Goal: Information Seeking & Learning: Find specific fact

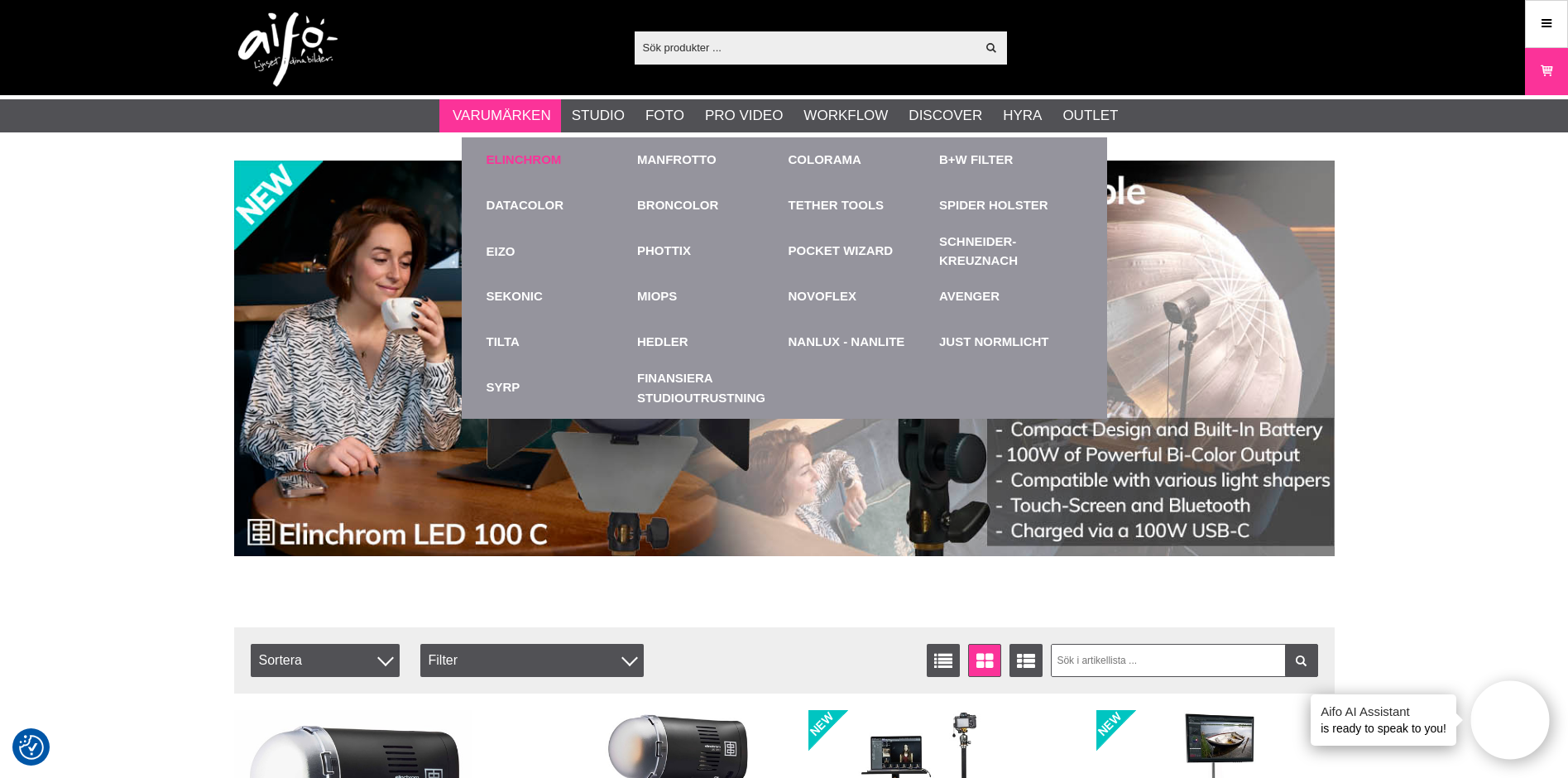
click at [516, 149] on div "Elinchrom" at bounding box center [557, 160] width 143 height 46
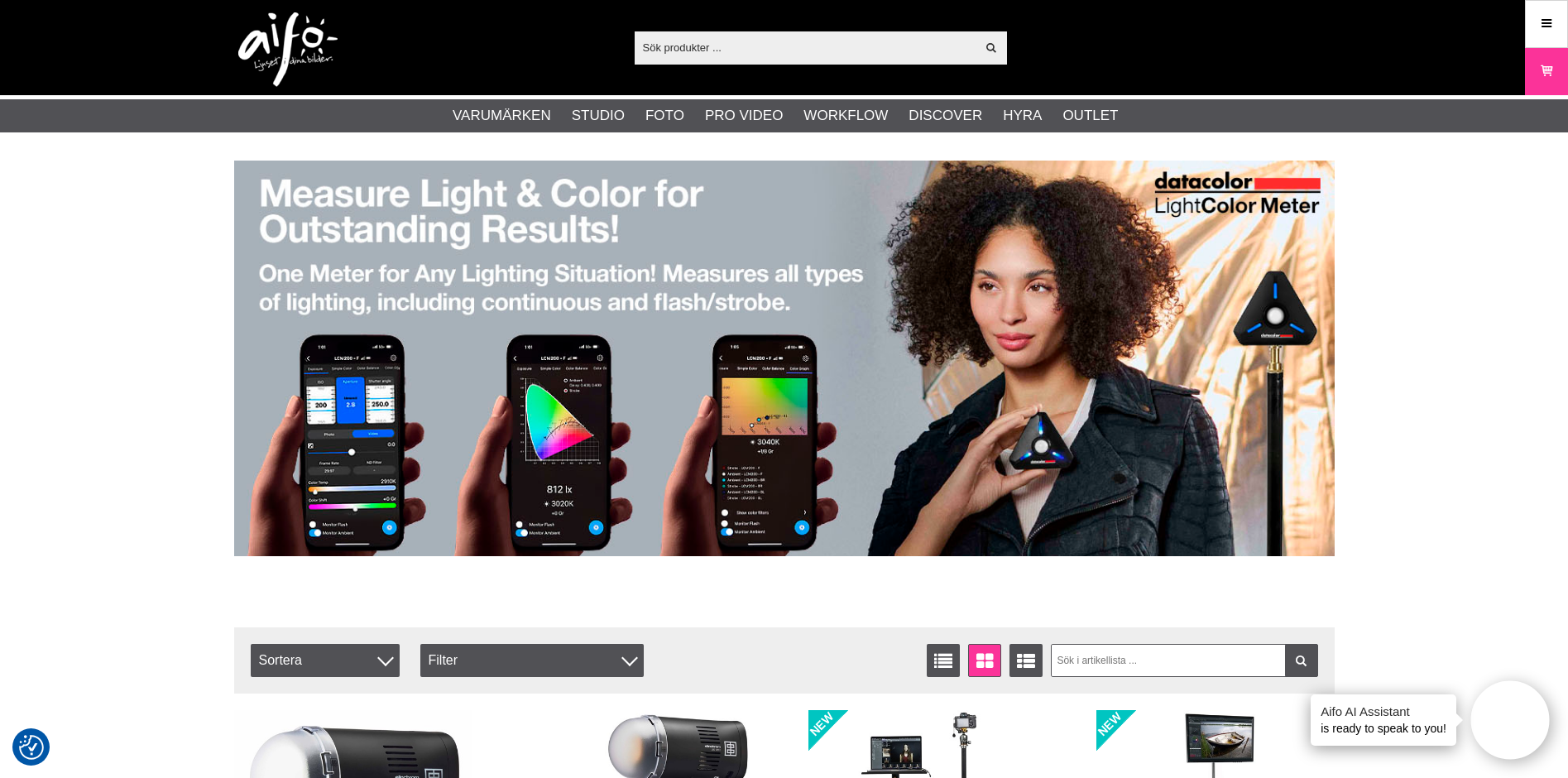
click at [676, 42] on input "text" at bounding box center [806, 48] width 342 height 25
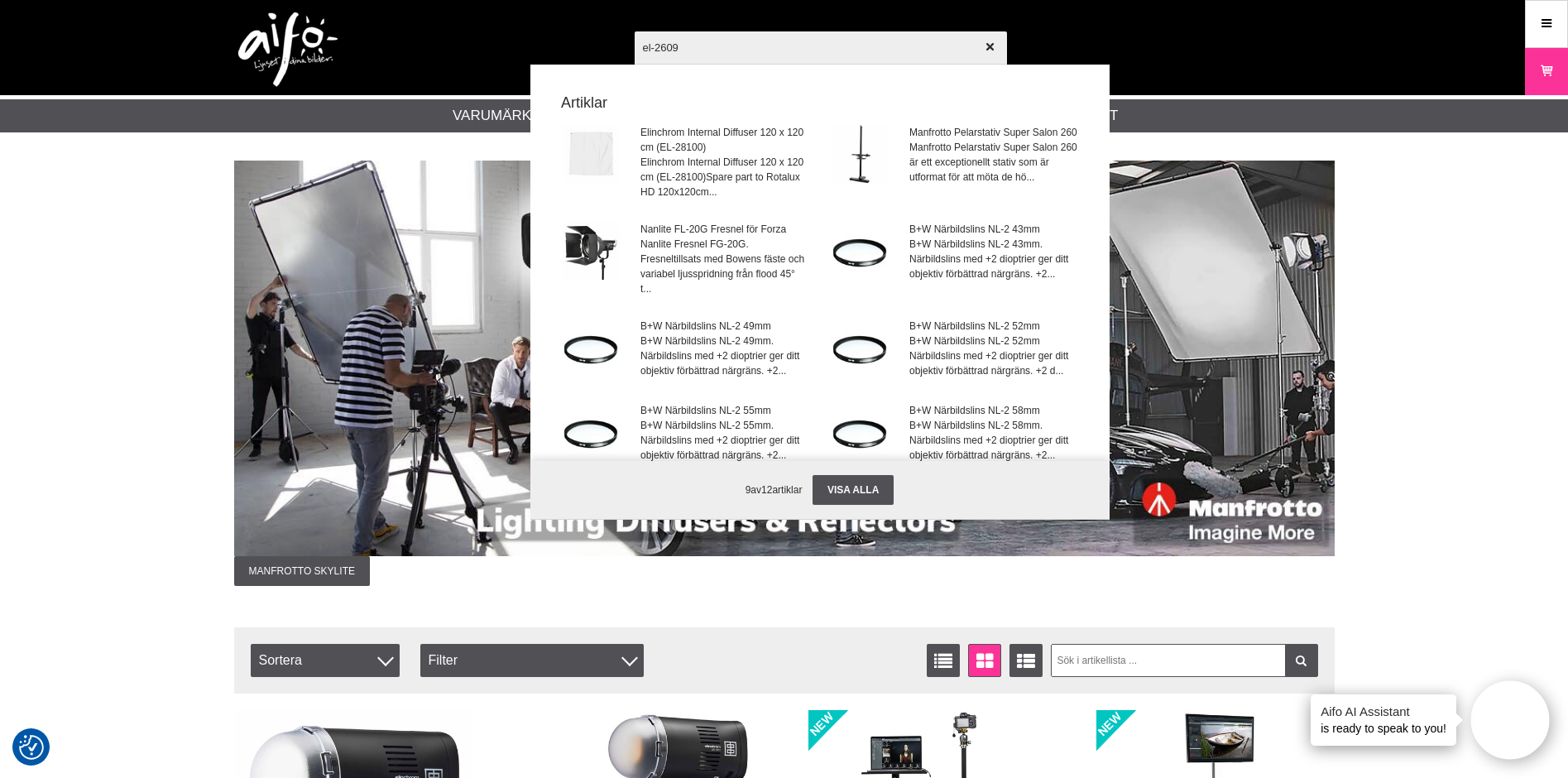
type input "el-26091"
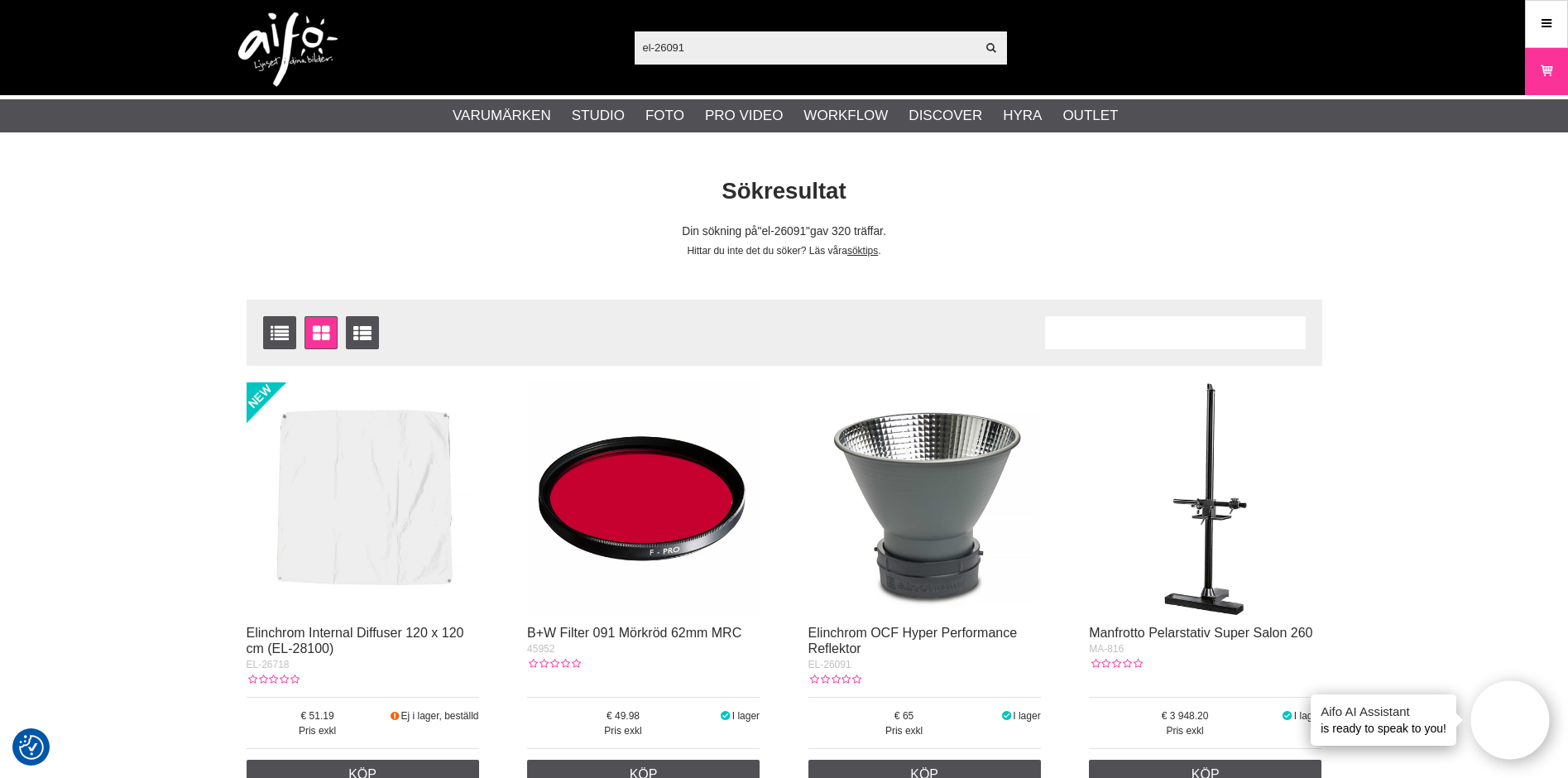
click at [930, 500] on img at bounding box center [924, 499] width 232 height 232
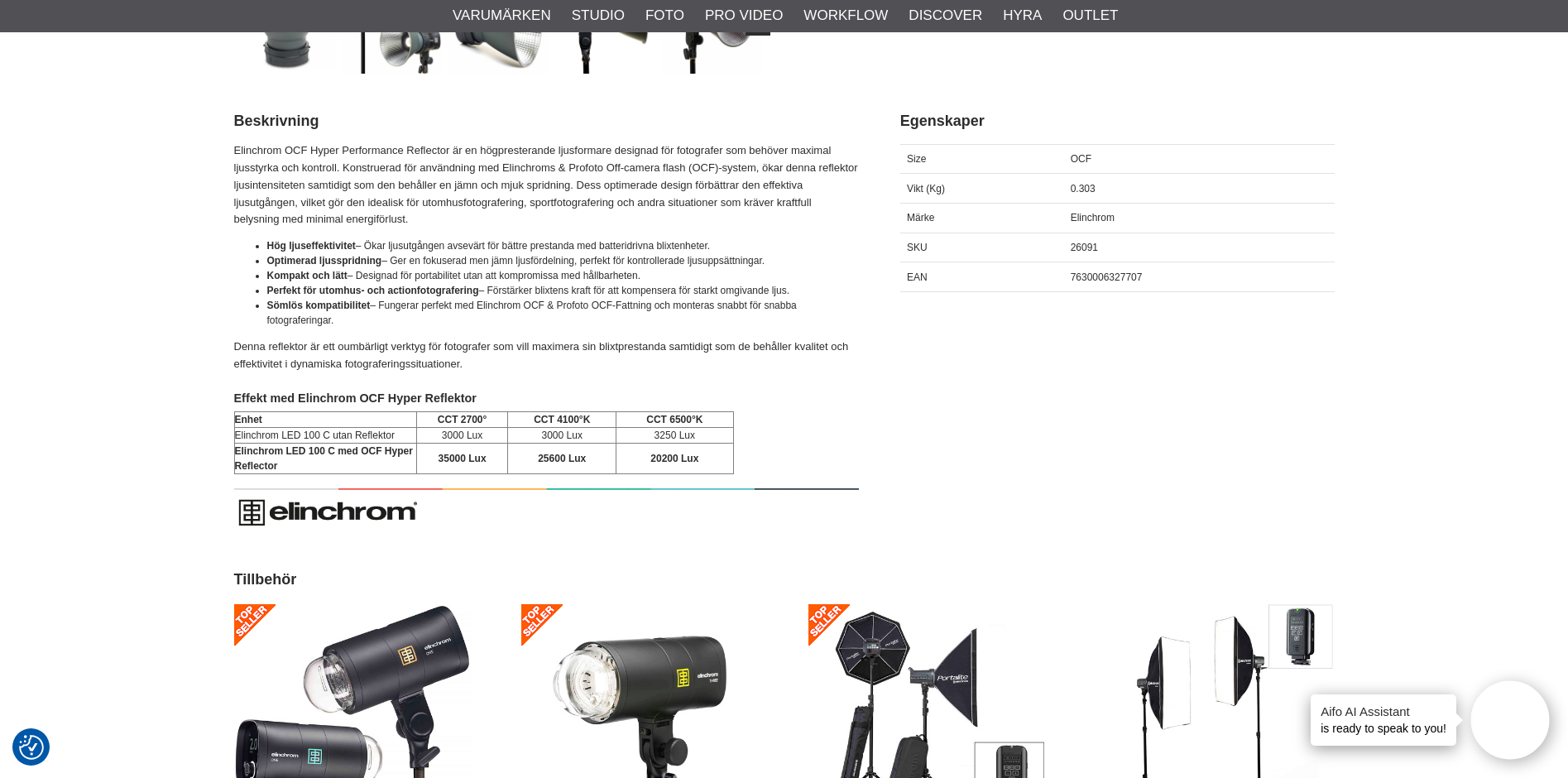
scroll to position [745, 0]
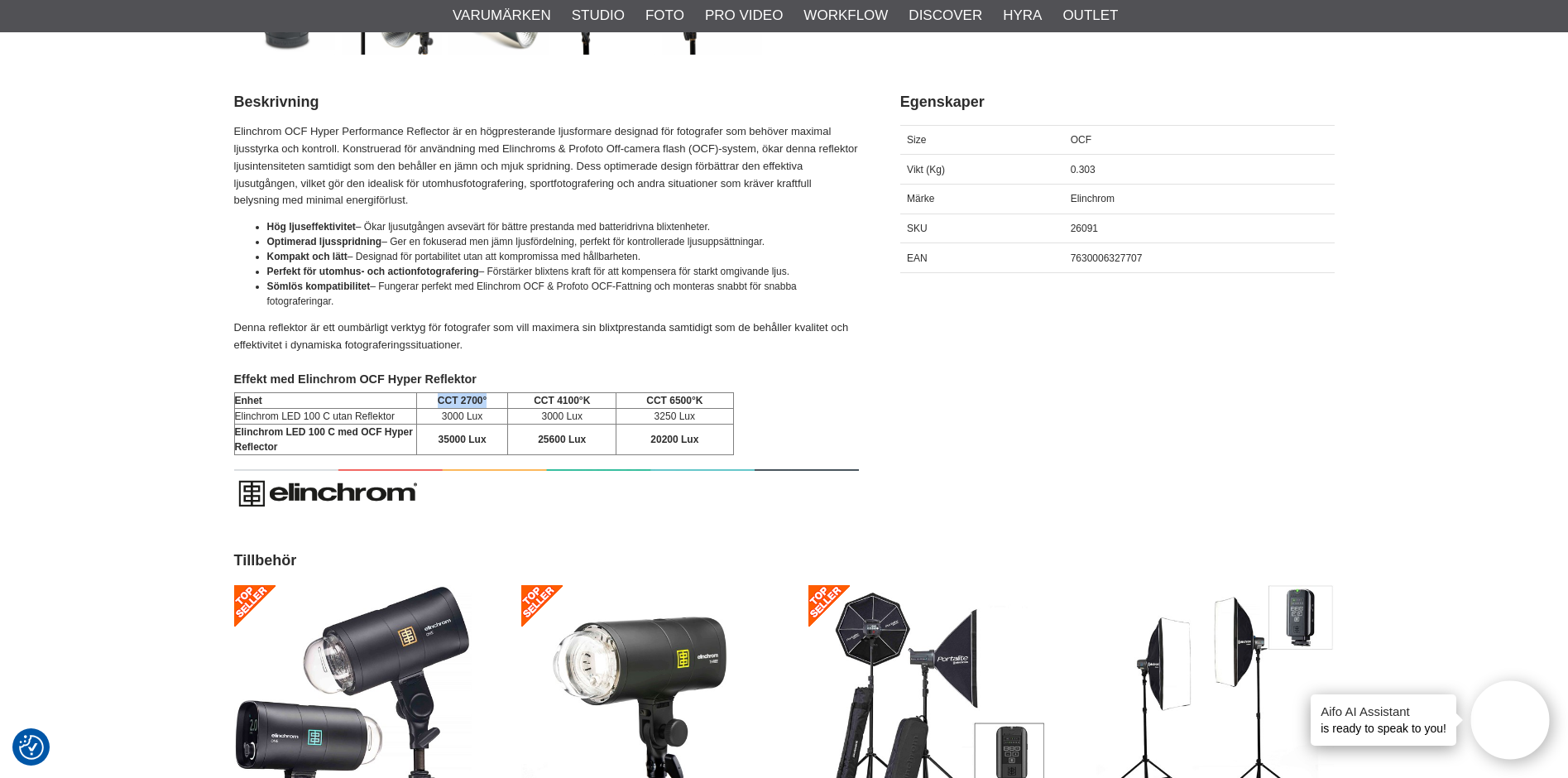
drag, startPoint x: 433, startPoint y: 398, endPoint x: 485, endPoint y: 400, distance: 52.0
click at [485, 400] on td "CCT 2700°" at bounding box center [462, 401] width 92 height 15
drag, startPoint x: 485, startPoint y: 400, endPoint x: 474, endPoint y: 402, distance: 11.2
copy strong "CCT 2700°"
drag, startPoint x: 529, startPoint y: 398, endPoint x: 592, endPoint y: 405, distance: 63.4
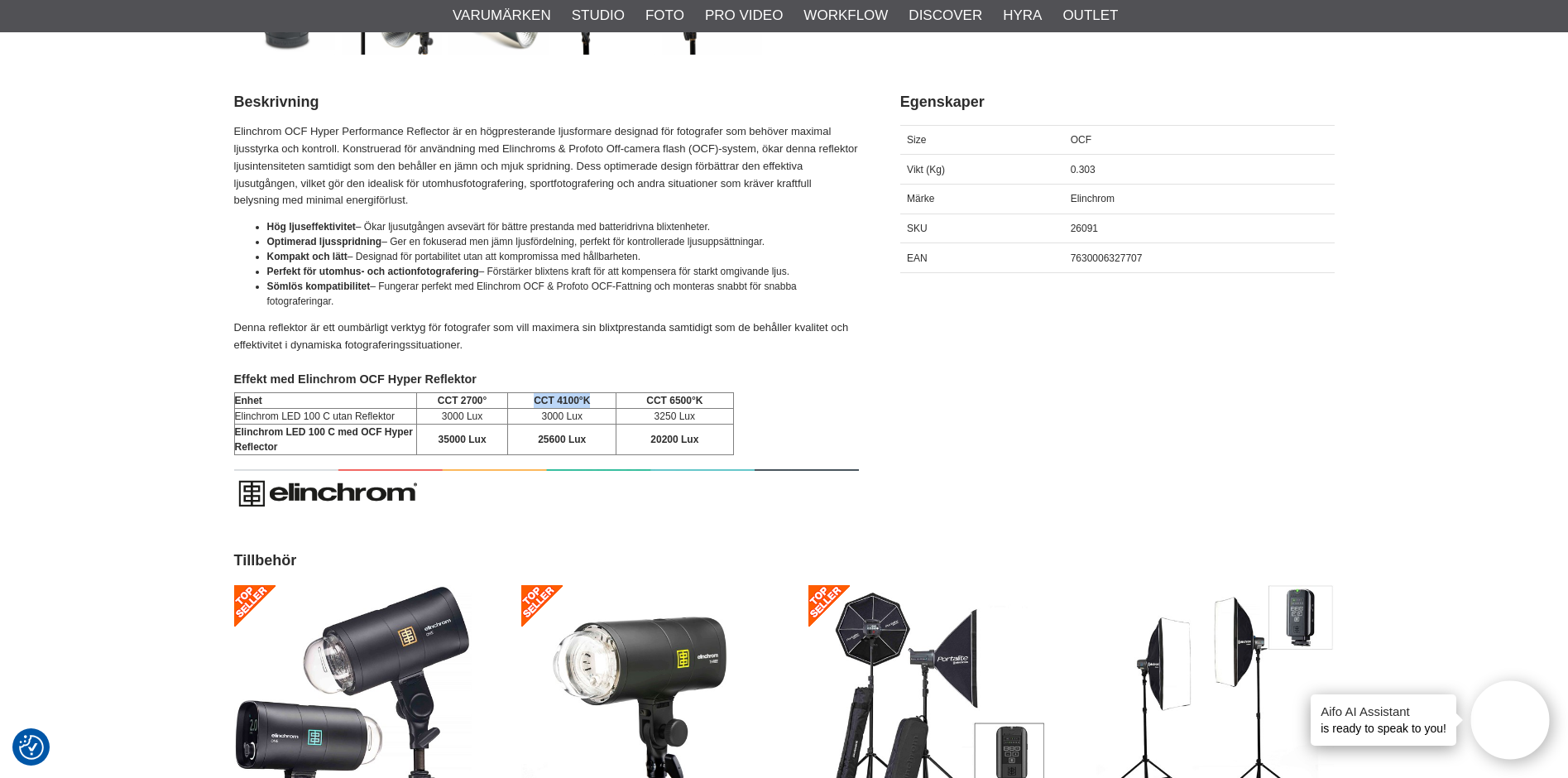
click at [592, 405] on td "CCT 4100°K" at bounding box center [562, 401] width 108 height 15
drag, startPoint x: 592, startPoint y: 405, endPoint x: 542, endPoint y: 403, distance: 50.0
copy strong "CCT 4100°K"
click at [648, 403] on strong "CCT 6500°K" at bounding box center [674, 400] width 56 height 12
drag, startPoint x: 641, startPoint y: 401, endPoint x: 702, endPoint y: 403, distance: 61.0
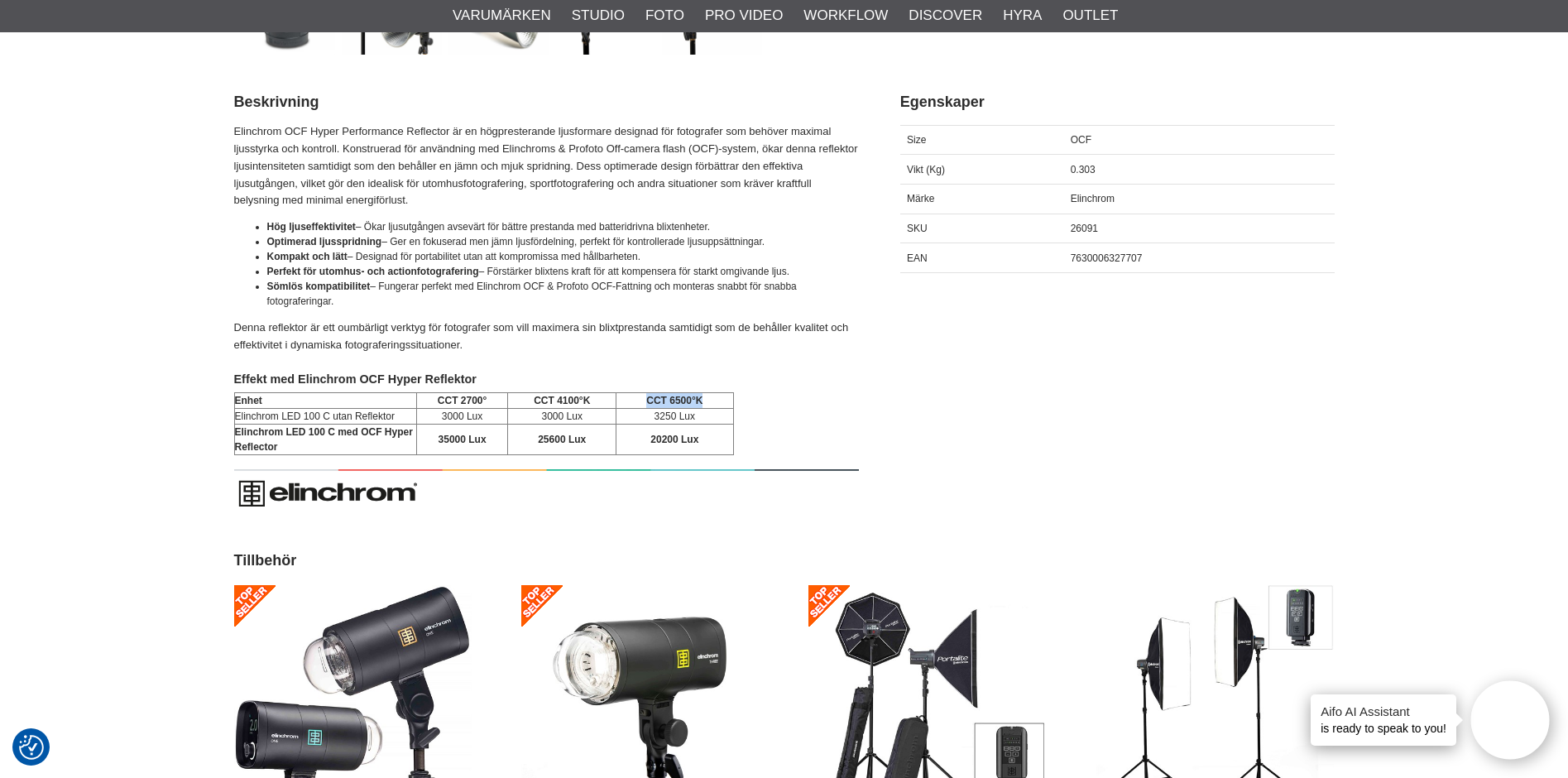
click at [702, 403] on td "CCT 6500°K" at bounding box center [675, 401] width 117 height 15
drag, startPoint x: 702, startPoint y: 403, endPoint x: 687, endPoint y: 403, distance: 15.0
copy strong "CCT 6500°K"
drag, startPoint x: 399, startPoint y: 414, endPoint x: 235, endPoint y: 422, distance: 164.2
click at [235, 422] on td "Elinchrom LED 100 C utan Reflektor" at bounding box center [325, 416] width 182 height 15
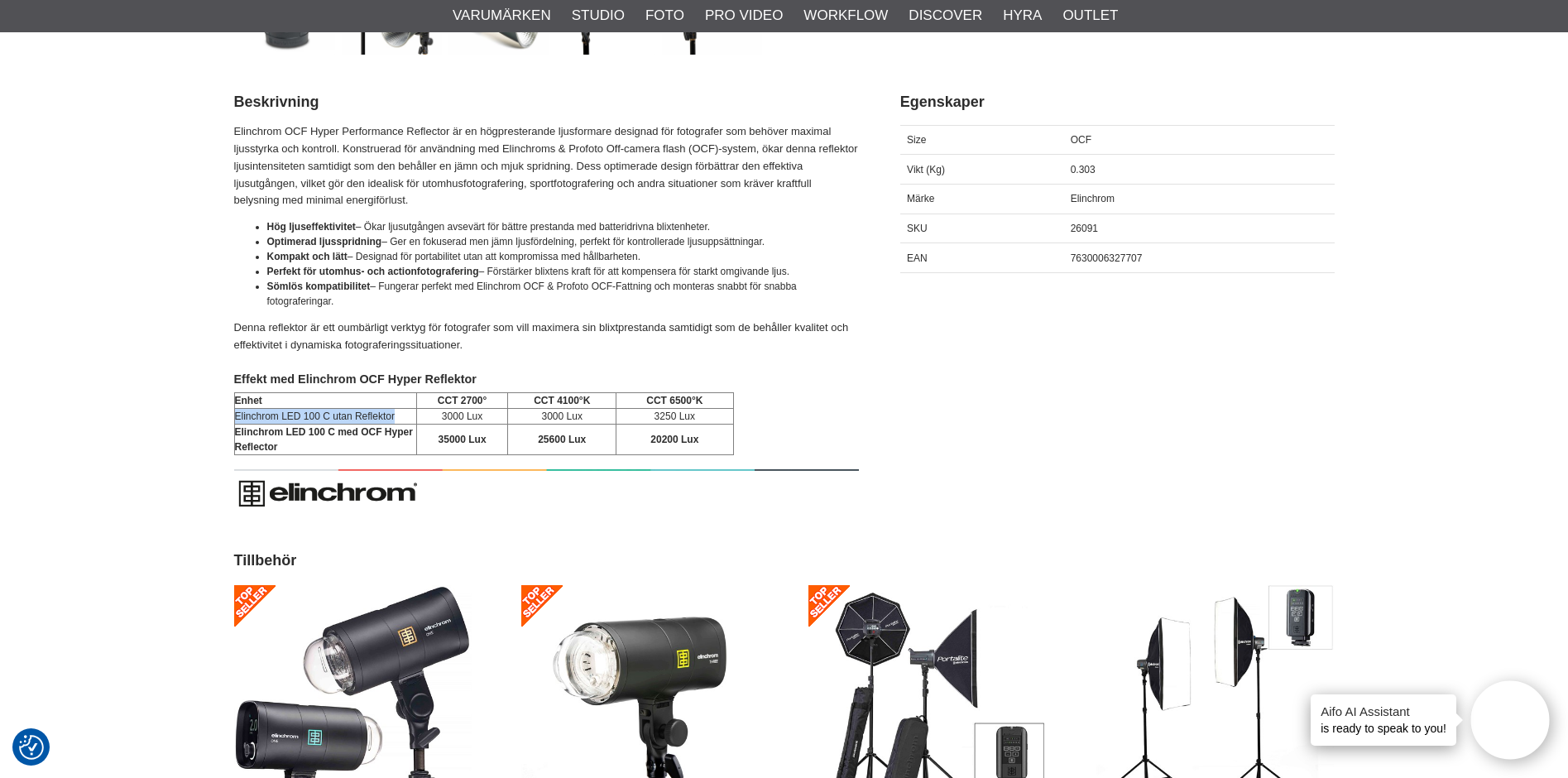
drag, startPoint x: 236, startPoint y: 421, endPoint x: 242, endPoint y: 414, distance: 9.2
copy span "Elinchrom LED 100 C utan Reflektor"
click at [319, 445] on td "Elinchrom LED 100 C med OCF Hyper Reflector" at bounding box center [325, 439] width 182 height 31
drag, startPoint x: 293, startPoint y: 444, endPoint x: 234, endPoint y: 439, distance: 59.2
click at [234, 439] on td "Elinchrom LED 100 C med OCF Hyper Reflector" at bounding box center [325, 439] width 182 height 31
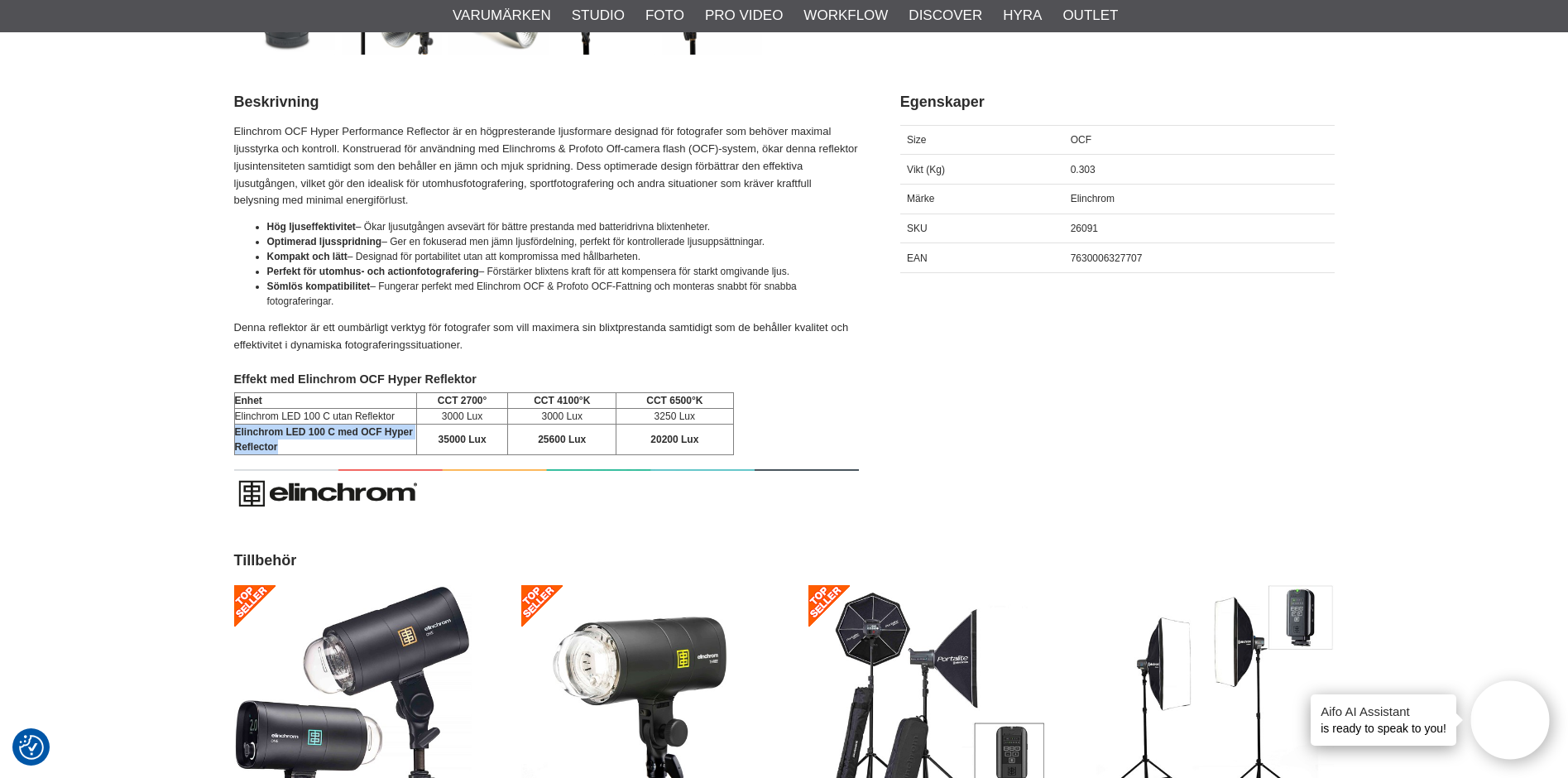
drag, startPoint x: 234, startPoint y: 439, endPoint x: 262, endPoint y: 439, distance: 28.0
copy strong "Elinchrom LED 100 C med OCF Hyper Reflector"
drag, startPoint x: 437, startPoint y: 414, endPoint x: 481, endPoint y: 417, distance: 44.1
click at [481, 417] on td "3000 Lux" at bounding box center [462, 416] width 92 height 15
copy td "3000 Lux"
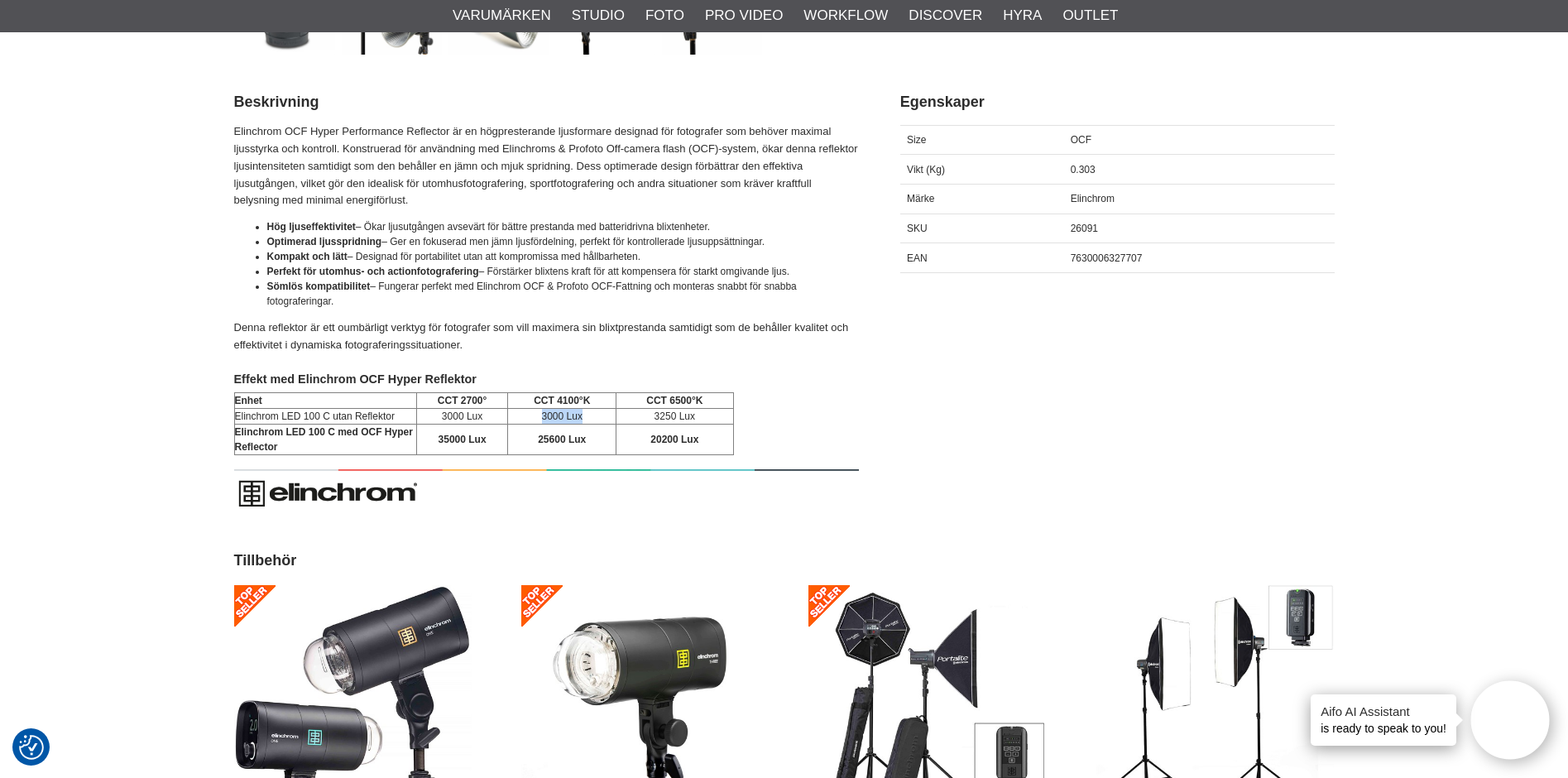
drag, startPoint x: 533, startPoint y: 414, endPoint x: 581, endPoint y: 415, distance: 48.0
click at [581, 415] on td "3000 Lux" at bounding box center [562, 416] width 108 height 15
drag, startPoint x: 581, startPoint y: 415, endPoint x: 572, endPoint y: 416, distance: 9.1
copy td "3000 Lux"
click at [649, 412] on td "3250 Lux" at bounding box center [675, 416] width 117 height 15
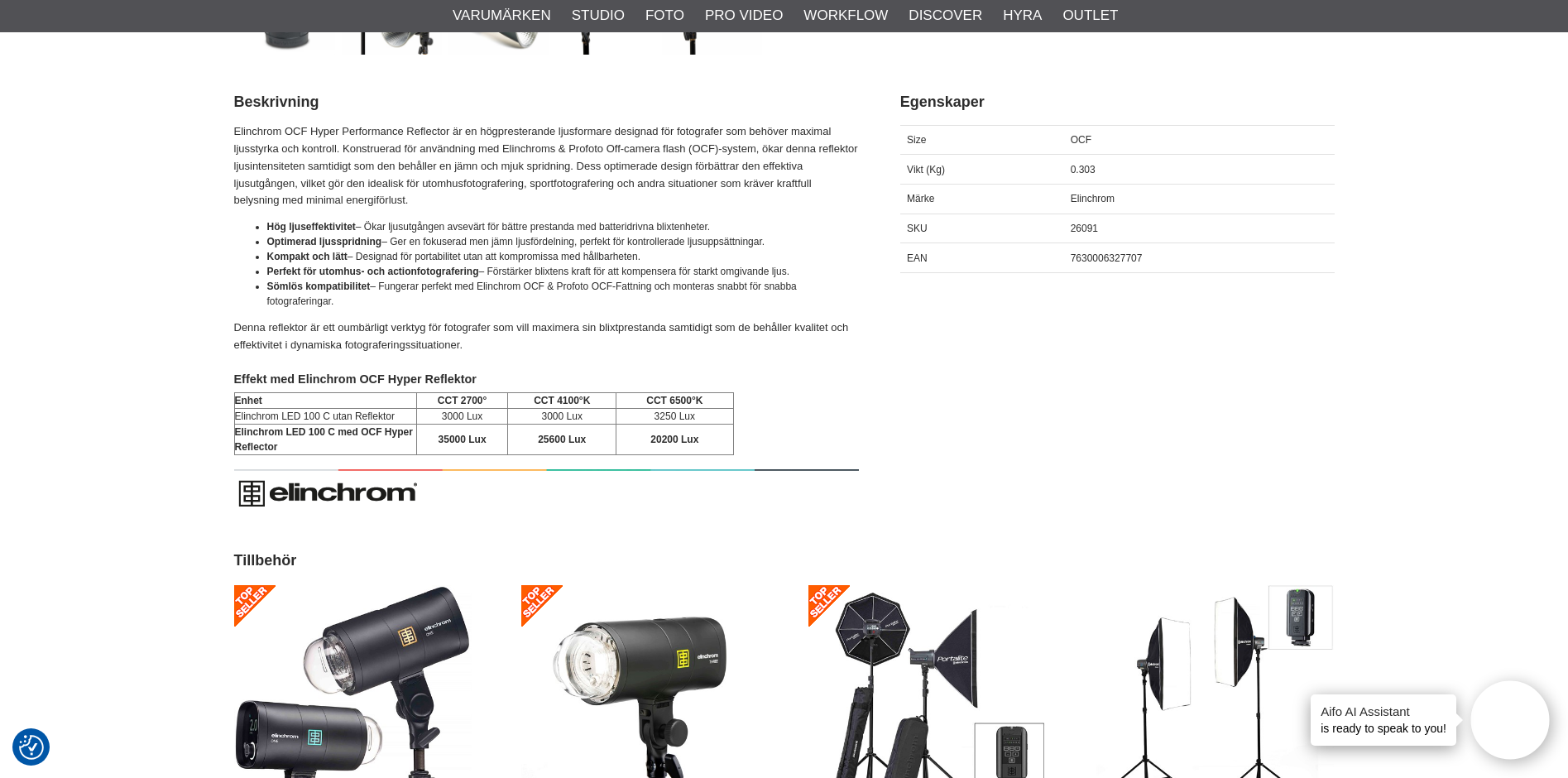
click at [651, 414] on td "3250 Lux" at bounding box center [675, 416] width 117 height 15
drag, startPoint x: 699, startPoint y: 417, endPoint x: 649, endPoint y: 414, distance: 50.1
click at [649, 414] on td "3250 Lux" at bounding box center [675, 416] width 117 height 15
copy td "3250 Lux"
drag, startPoint x: 491, startPoint y: 439, endPoint x: 435, endPoint y: 438, distance: 56.0
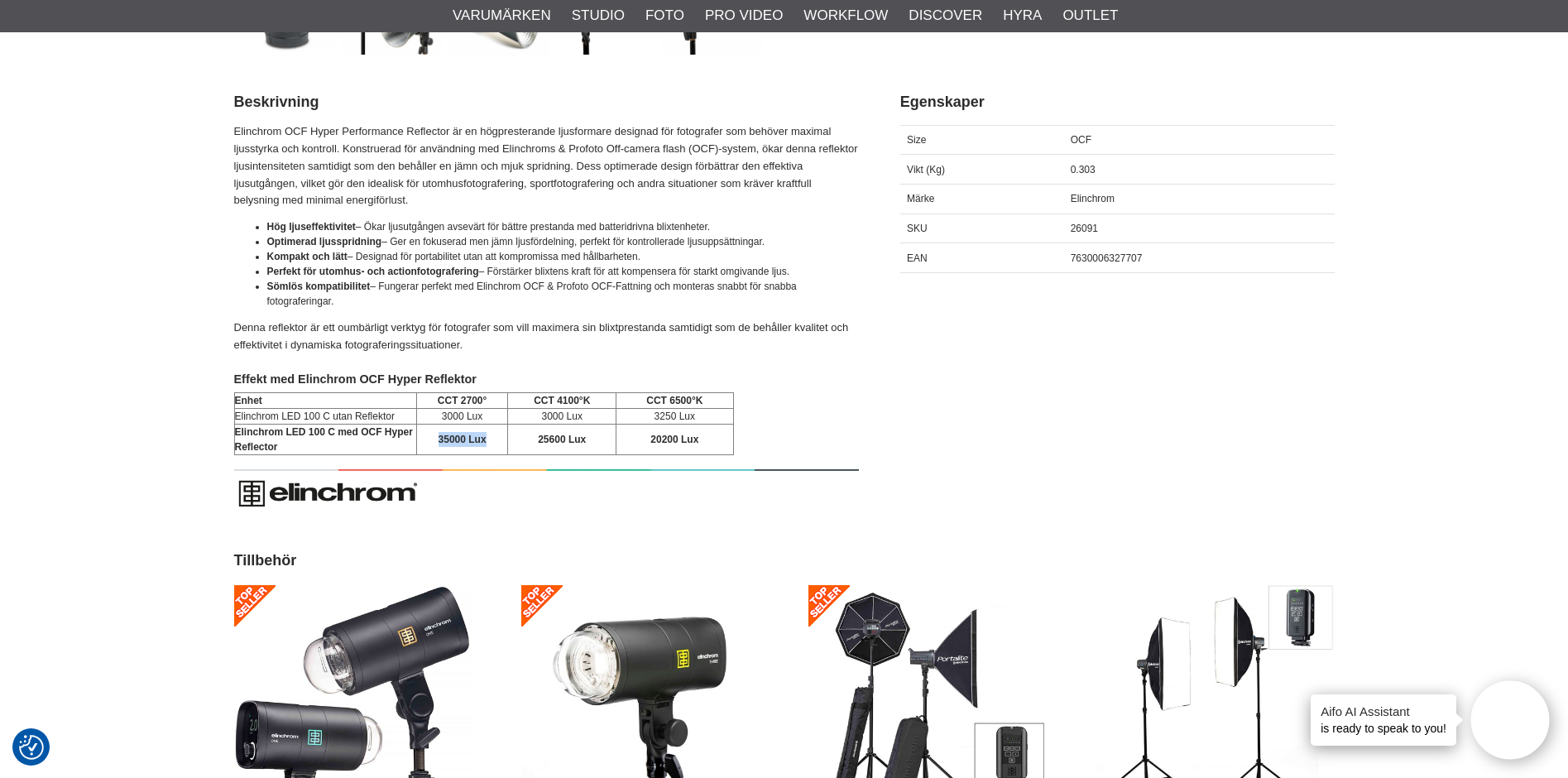
click at [435, 438] on td "35000 Lux" at bounding box center [462, 439] width 92 height 31
drag, startPoint x: 435, startPoint y: 438, endPoint x: 445, endPoint y: 438, distance: 10.0
copy strong "35000 Lux"
drag, startPoint x: 590, startPoint y: 438, endPoint x: 536, endPoint y: 436, distance: 54.0
click at [536, 436] on td "25600 Lux" at bounding box center [562, 439] width 108 height 31
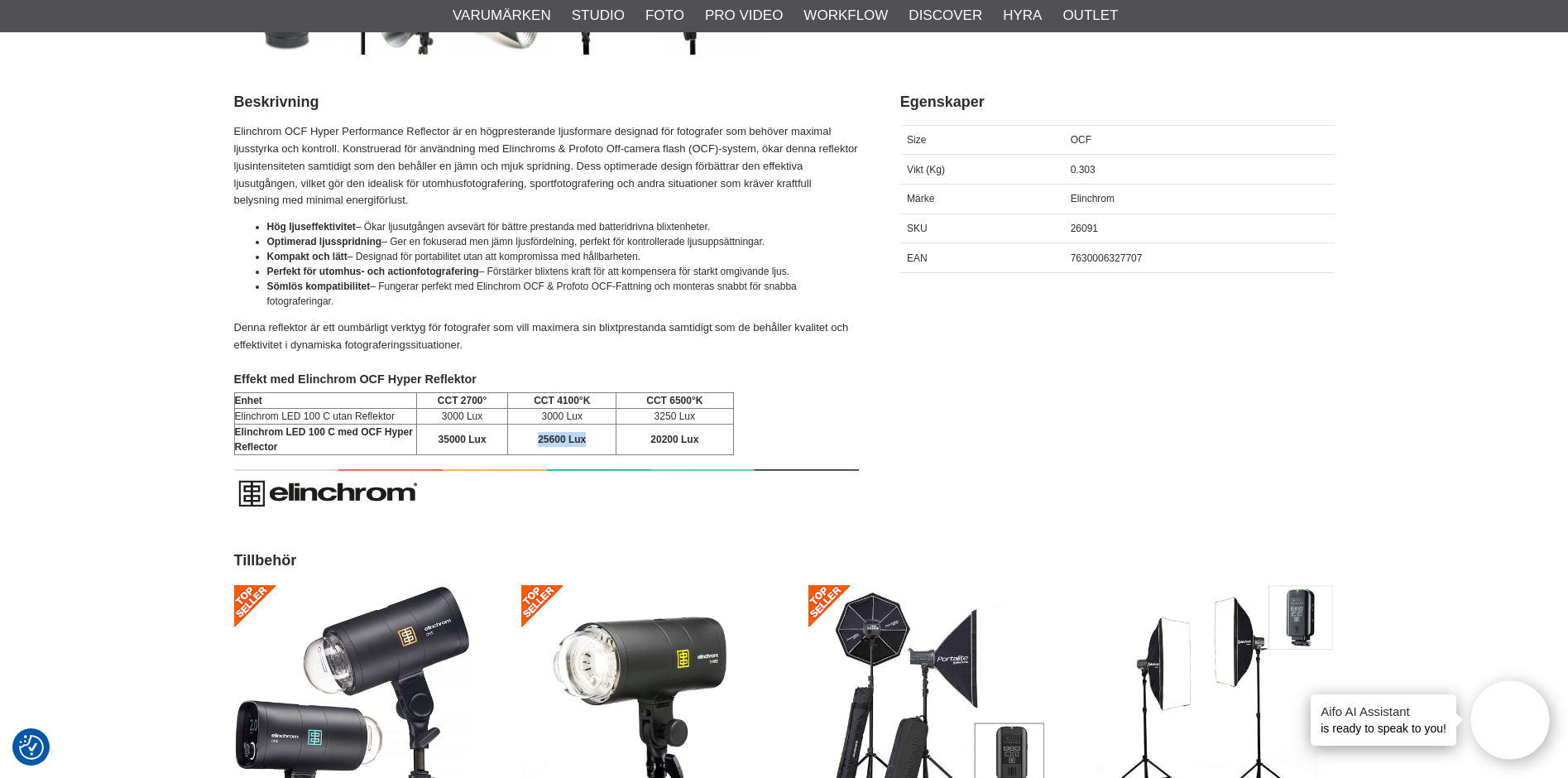
drag, startPoint x: 536, startPoint y: 436, endPoint x: 548, endPoint y: 439, distance: 12.4
copy strong "25600 Lux"
click at [711, 442] on td "20200 Lux" at bounding box center [675, 439] width 117 height 31
drag, startPoint x: 701, startPoint y: 442, endPoint x: 643, endPoint y: 445, distance: 58.1
click at [643, 445] on td "20200 Lux" at bounding box center [675, 439] width 117 height 31
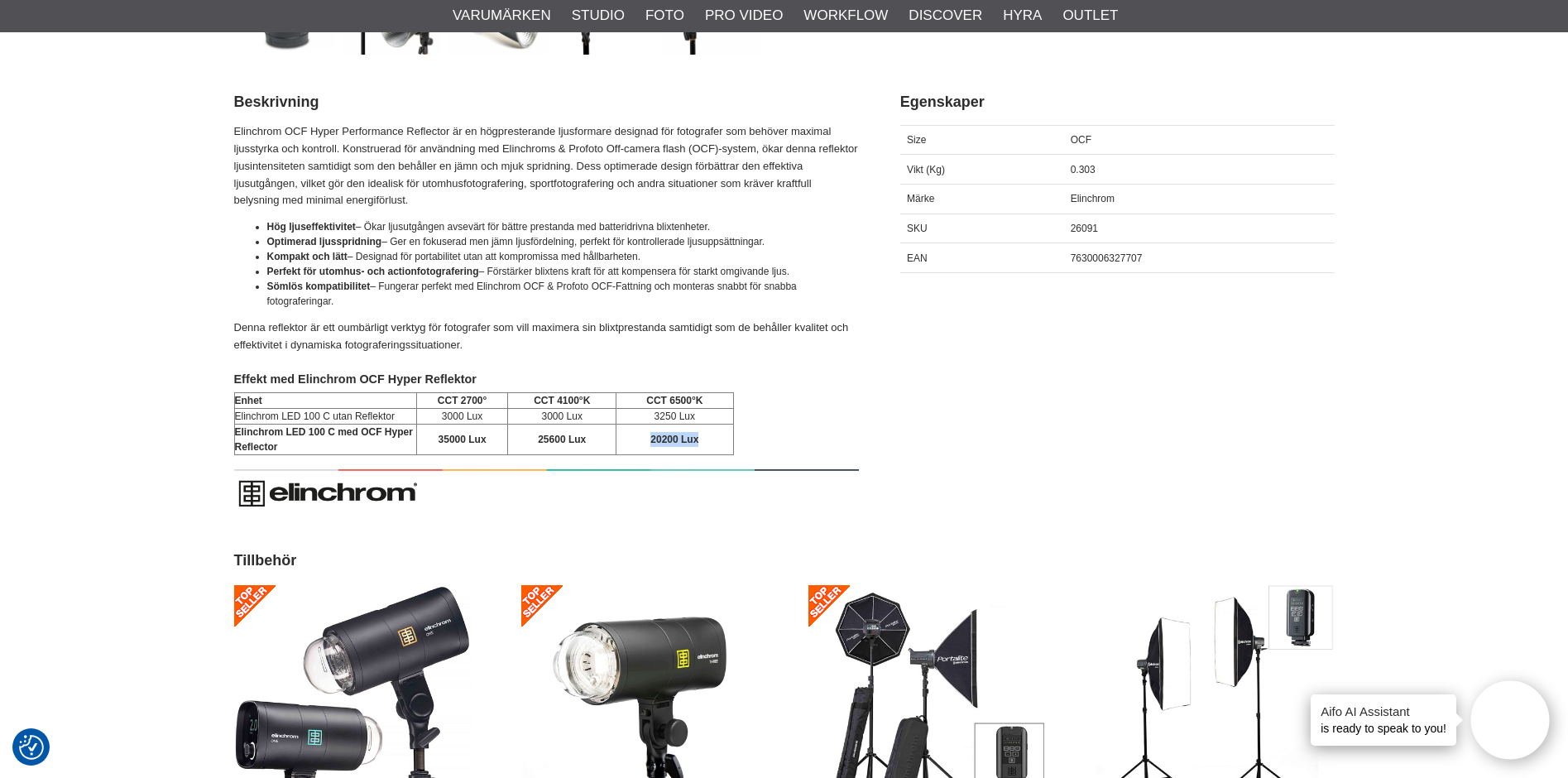
drag, startPoint x: 643, startPoint y: 445, endPoint x: 662, endPoint y: 439, distance: 19.9
click at [281, 402] on td "Enhet" at bounding box center [325, 401] width 182 height 15
drag, startPoint x: 270, startPoint y: 401, endPoint x: 237, endPoint y: 400, distance: 33.0
click at [237, 400] on td "Enhet" at bounding box center [325, 401] width 182 height 15
